Goal: Transaction & Acquisition: Subscribe to service/newsletter

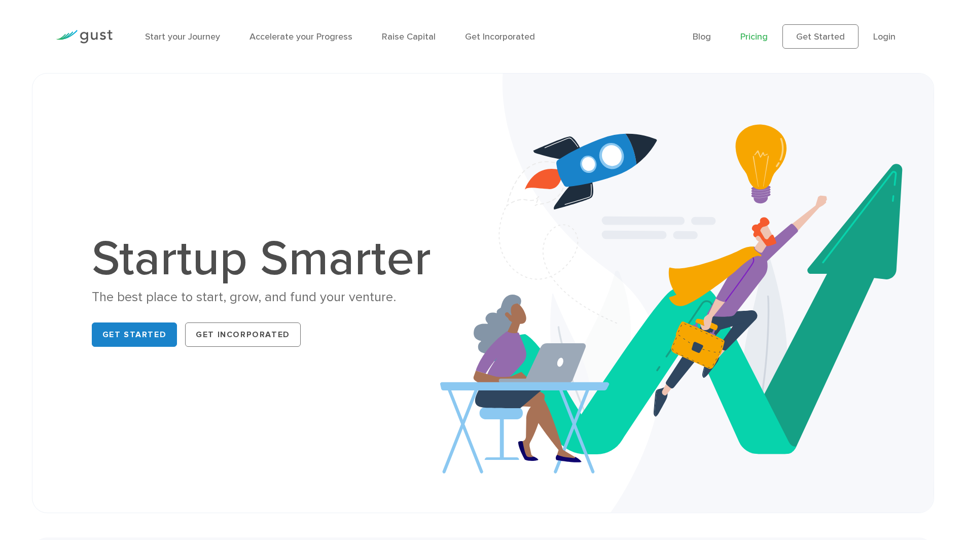
click at [758, 33] on link "Pricing" at bounding box center [753, 36] width 27 height 11
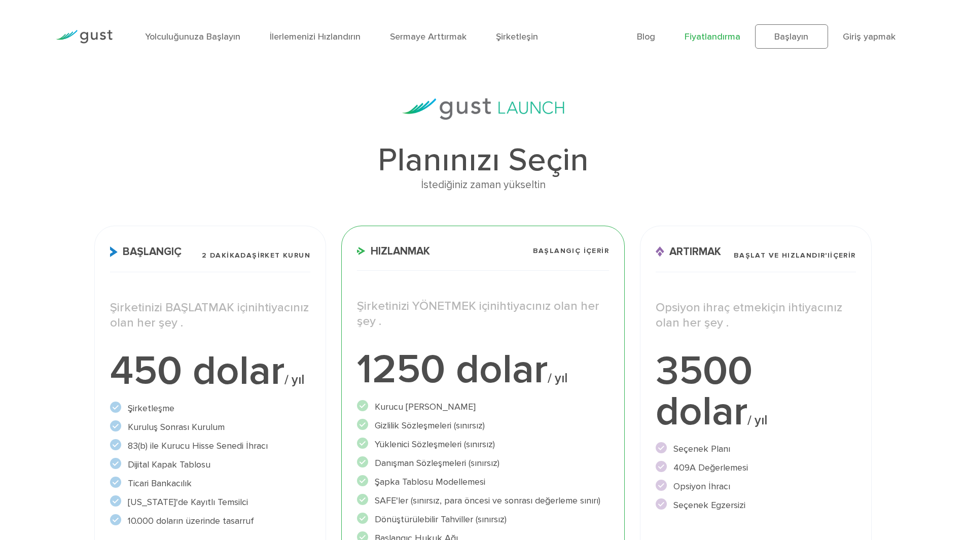
click at [108, 36] on img at bounding box center [84, 37] width 57 height 14
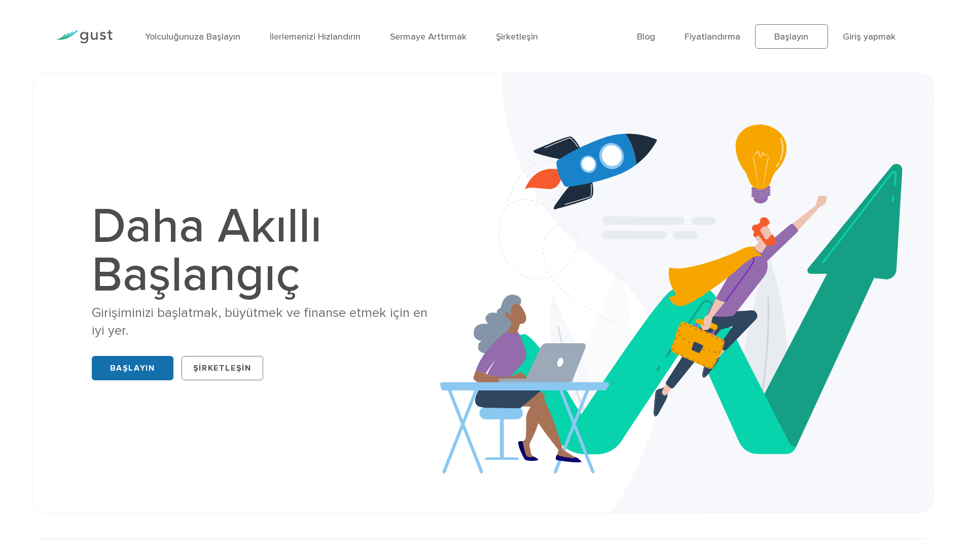
click at [133, 371] on font "Başlayın" at bounding box center [132, 368] width 45 height 10
